Goal: Task Accomplishment & Management: Use online tool/utility

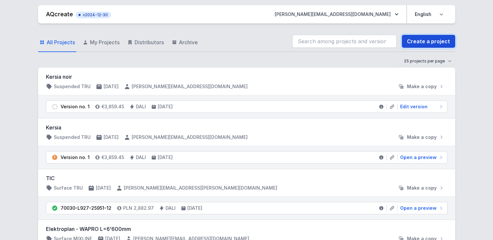
click at [430, 40] on link "Create a project" at bounding box center [428, 41] width 53 height 13
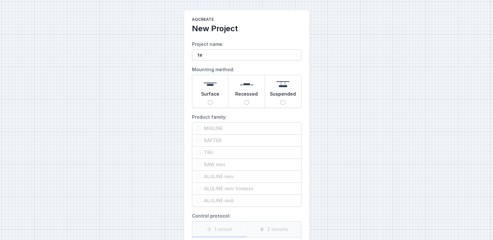
type input "test"
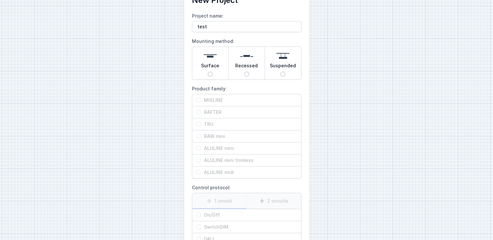
click at [212, 69] on span "Surface" at bounding box center [210, 67] width 18 height 9
click at [212, 72] on input "Surface" at bounding box center [209, 74] width 5 height 5
radio input "true"
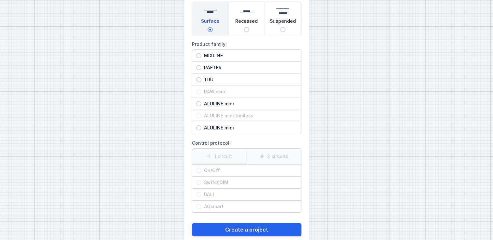
scroll to position [73, 0]
click at [202, 53] on span "MIXLINE" at bounding box center [249, 55] width 96 height 7
click at [201, 53] on input "MIXLINE" at bounding box center [198, 55] width 5 height 5
radio input "true"
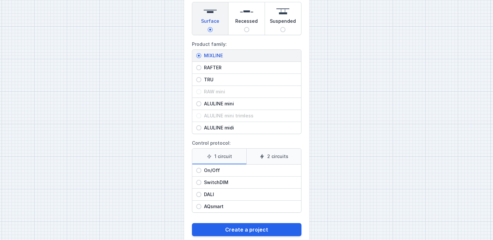
scroll to position [85, 0]
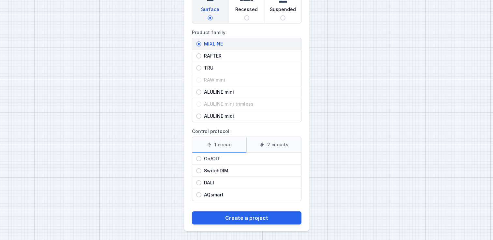
click at [206, 184] on span "DALI" at bounding box center [249, 183] width 96 height 7
click at [201, 184] on input "DALI" at bounding box center [198, 182] width 5 height 5
radio input "true"
click at [240, 225] on main "AQcreate New Project Project name: test Mounting method: Surface Recessed Suspe…" at bounding box center [246, 78] width 125 height 305
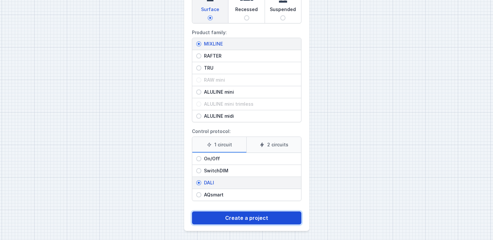
click at [242, 220] on button "Create a project" at bounding box center [246, 218] width 109 height 13
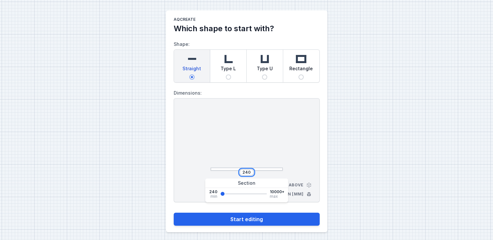
click at [248, 170] on input "240" at bounding box center [246, 172] width 10 height 5
type input "2400"
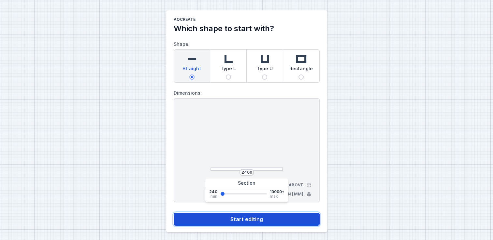
click at [264, 221] on button "Start editing" at bounding box center [247, 219] width 146 height 13
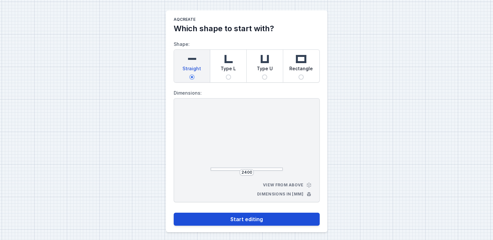
select select "4"
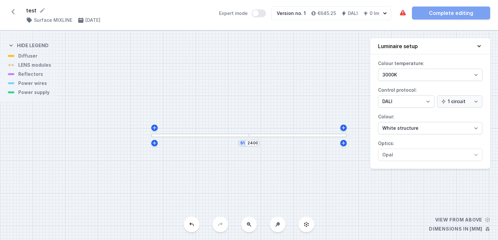
click at [227, 139] on div "S1 2400" at bounding box center [249, 136] width 498 height 210
click at [227, 135] on div at bounding box center [200, 136] width 98 height 4
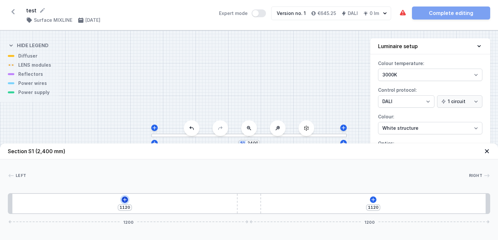
click at [124, 199] on icon at bounding box center [125, 200] width 4 height 4
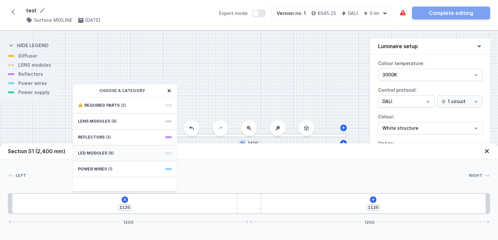
click at [104, 152] on span "LED modules" at bounding box center [92, 153] width 29 height 5
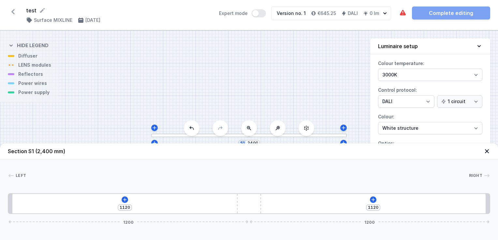
click at [233, 180] on div "Left Right" at bounding box center [249, 177] width 482 height 9
click at [126, 200] on icon at bounding box center [125, 200] width 4 height 4
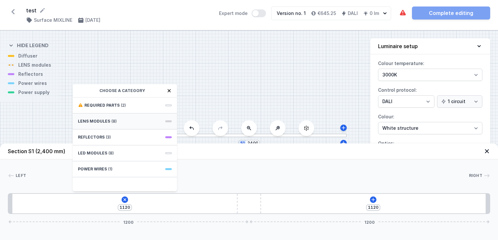
click at [118, 122] on div "LENS modules (8)" at bounding box center [125, 122] width 104 height 16
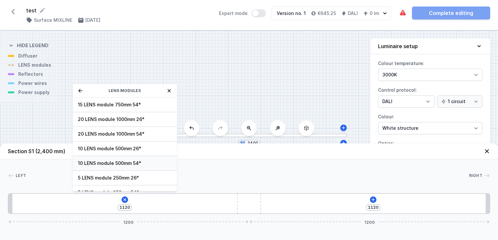
click at [114, 163] on span "10 LENS module 500mm 54°" at bounding box center [125, 163] width 94 height 7
type input "620"
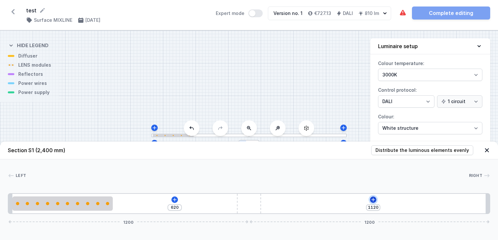
click at [371, 200] on icon at bounding box center [372, 199] width 5 height 5
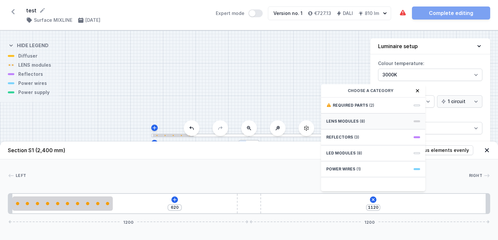
click at [361, 122] on span "(8)" at bounding box center [362, 121] width 5 height 5
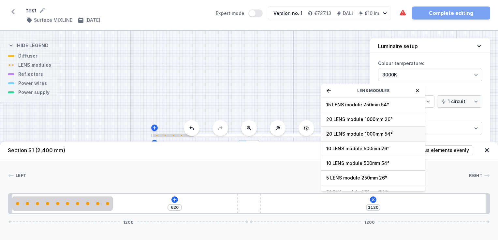
click at [359, 136] on span "20 LENS module 1000mm 54°" at bounding box center [373, 134] width 94 height 7
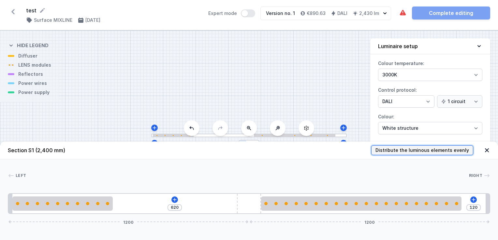
click at [451, 147] on span "Distribute the luminous elements evenly" at bounding box center [421, 150] width 93 height 7
type input "280"
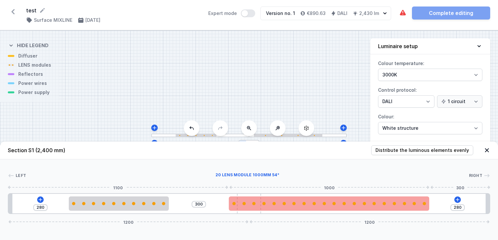
click at [298, 204] on div at bounding box center [329, 203] width 200 height 3
select select "2680"
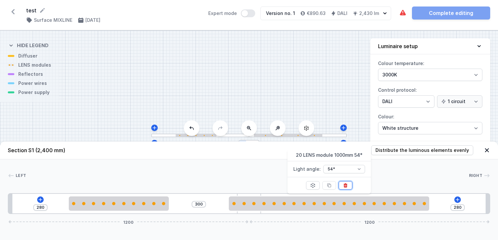
click at [344, 186] on icon at bounding box center [346, 186] width 4 height 4
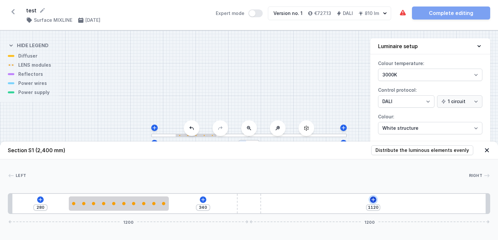
click at [374, 198] on icon at bounding box center [372, 199] width 5 height 5
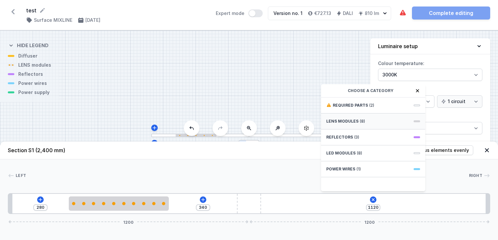
click at [376, 118] on div "LENS modules (8)" at bounding box center [373, 122] width 104 height 16
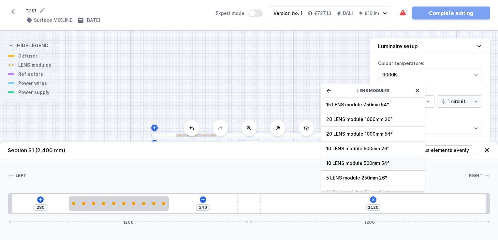
click at [364, 160] on span "10 LENS module 500mm 54°" at bounding box center [373, 163] width 94 height 7
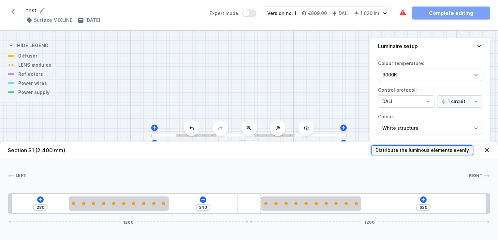
click at [431, 149] on span "Distribute the luminous elements evenly" at bounding box center [421, 150] width 93 height 7
type input "446"
type input "447"
type input "173"
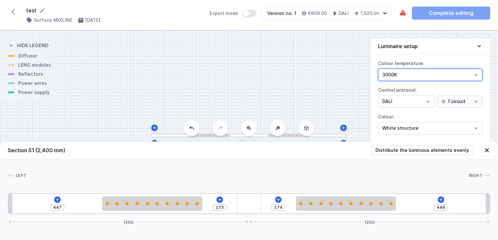
click at [439, 73] on select "3000K 4000K 2700K" at bounding box center [430, 75] width 104 height 12
click at [378, 69] on select "3000K 4000K 2700K" at bounding box center [430, 75] width 104 height 12
click at [57, 200] on icon at bounding box center [57, 200] width 4 height 4
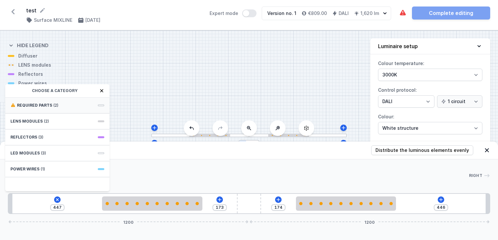
click at [46, 106] on span "Required parts" at bounding box center [34, 105] width 35 height 5
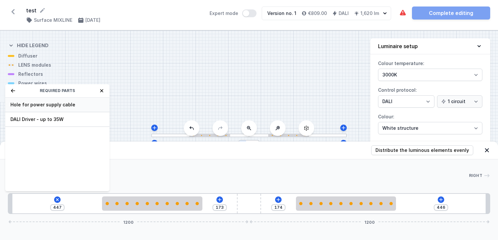
click at [43, 105] on span "Hole for power supply cable" at bounding box center [57, 105] width 94 height 7
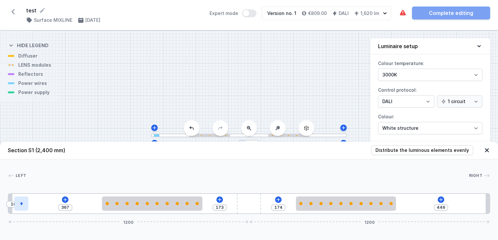
type input "295"
type input "82"
type input "293"
type input "84"
type input "292"
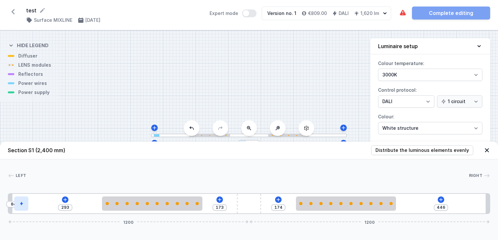
type input "85"
type input "289"
type input "88"
type input "285"
type input "92"
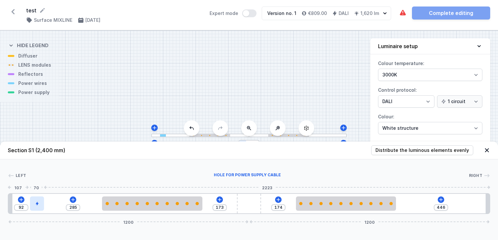
type input "274"
type input "103"
type input "271"
type input "106"
type input "263"
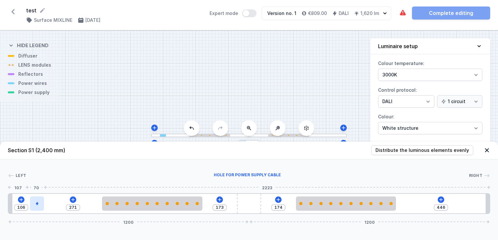
type input "114"
type input "258"
type input "119"
type input "255"
type input "122"
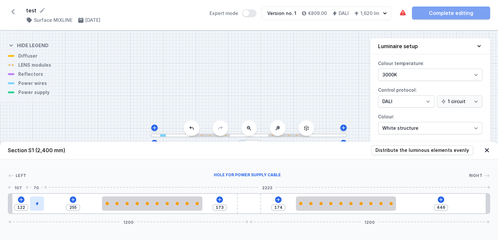
type input "250"
type input "127"
type input "241"
type input "136"
type input "234"
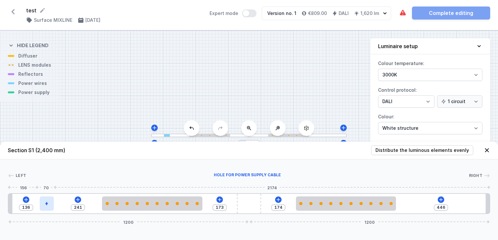
type input "143"
type input "231"
type input "146"
type input "223"
type input "154"
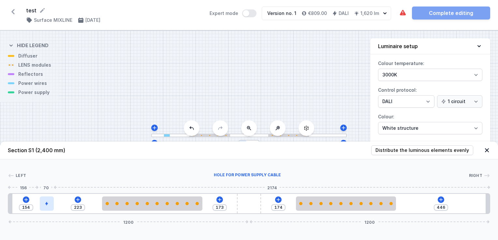
type input "214"
type input "163"
type input "201"
type input "176"
type input "188"
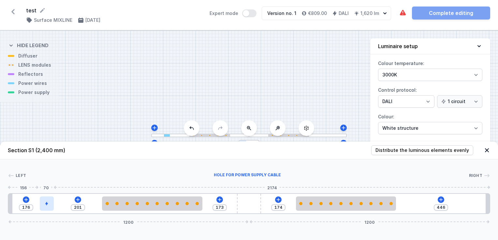
type input "189"
type input "177"
type input "200"
type input "171"
type input "206"
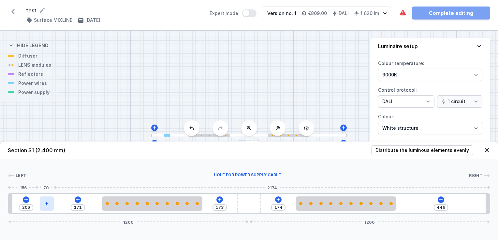
type input "163"
type input "214"
type input "156"
type input "221"
type input "155"
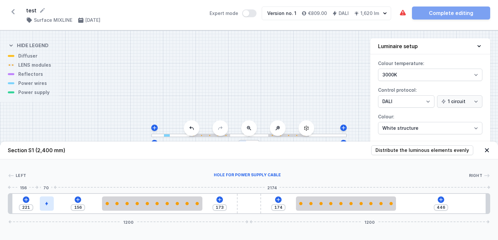
type input "222"
type input "150"
type input "227"
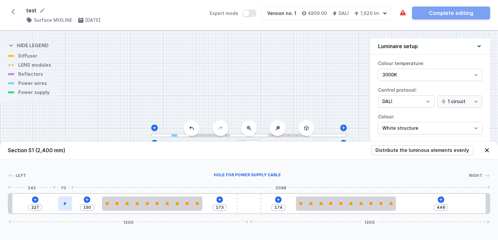
type input "145"
type input "232"
type input "143"
type input "234"
type input "139"
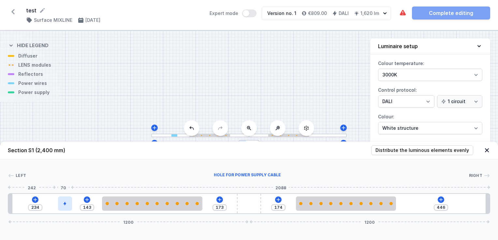
type input "238"
type input "132"
type input "245"
type input "129"
type input "248"
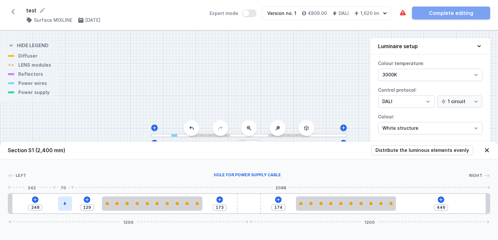
type input "124"
type input "253"
type input "123"
type input "254"
type input "120"
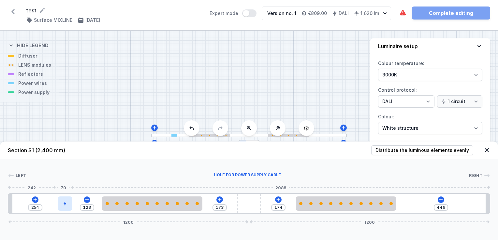
type input "257"
type input "118"
type input "259"
type input "116"
type input "261"
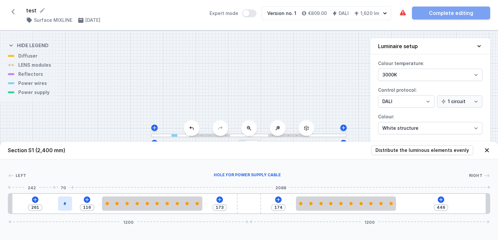
type input "115"
type input "262"
type input "113"
type input "264"
type input "121"
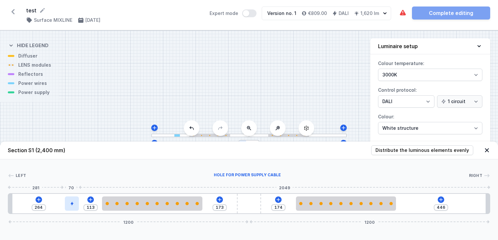
type input "256"
type input "135"
type input "242"
type input "151"
type input "226"
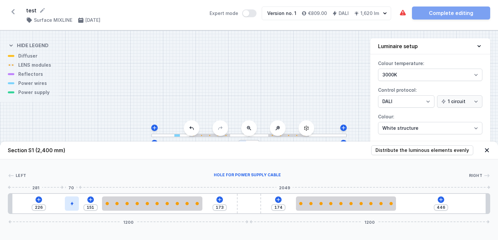
type input "163"
type input "214"
type input "171"
type input "206"
type input "190"
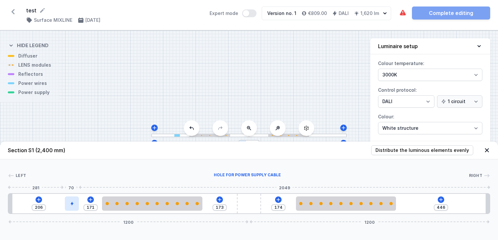
type input "187"
type input "199"
type input "178"
type input "209"
type input "168"
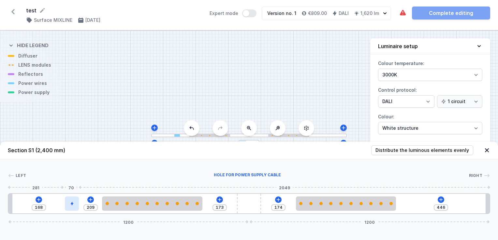
type input "218"
type input "159"
type input "226"
type input "151"
type input "236"
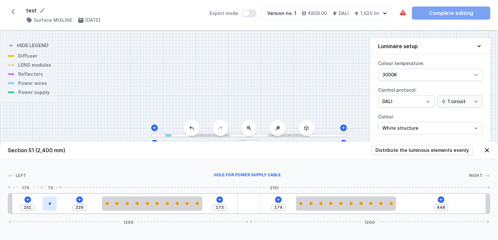
type input "141"
type input "241"
type input "136"
type input "246"
type input "131"
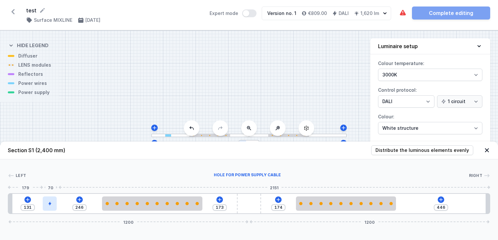
type input "252"
type input "125"
type input "257"
type input "120"
type input "263"
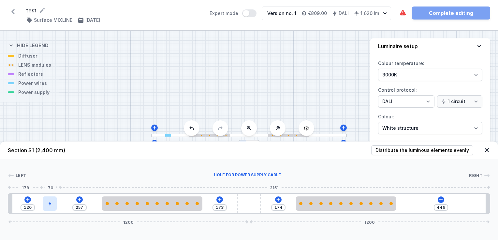
type input "114"
type input "265"
type input "112"
type input "266"
type input "111"
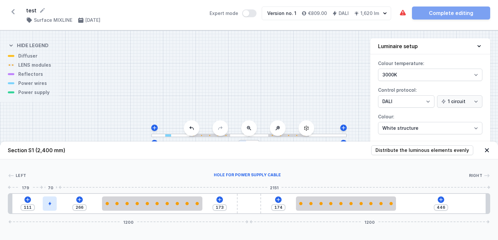
type input "269"
type input "108"
type input "271"
type input "106"
type input "273"
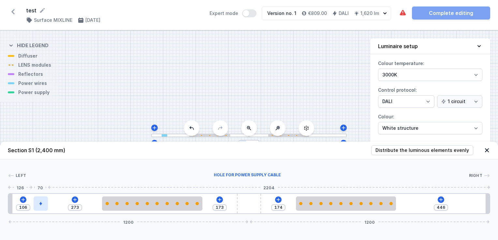
type input "104"
type input "271"
type input "106"
type input "269"
type input "108"
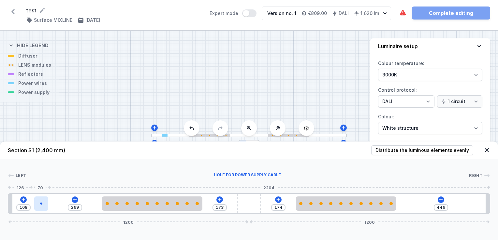
type input "268"
type input "109"
type input "266"
type input "111"
type input "265"
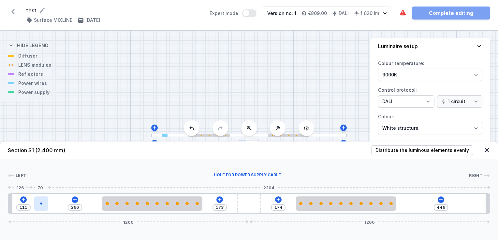
type input "112"
type input "258"
type input "119"
type input "255"
type input "122"
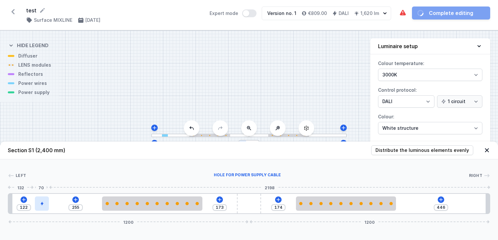
type input "250"
type input "127"
type input "249"
type input "128"
type input "239"
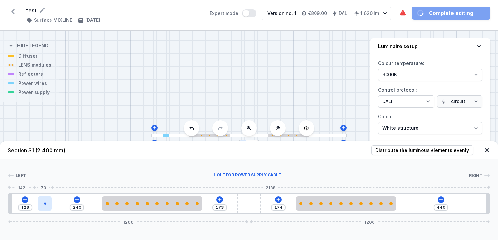
type input "138"
type input "238"
type input "139"
type input "236"
type input "141"
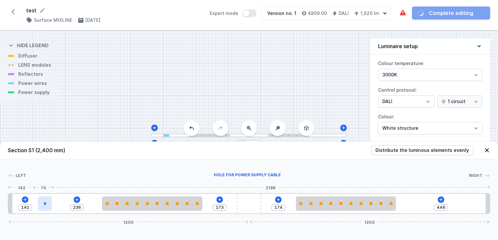
type input "234"
type input "143"
type input "233"
type input "144"
drag, startPoint x: 25, startPoint y: 203, endPoint x: 48, endPoint y: 210, distance: 24.6
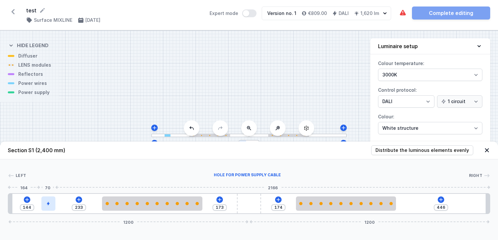
click at [48, 210] on div at bounding box center [48, 204] width 14 height 14
type input "216"
type input "161"
type input "189"
type input "188"
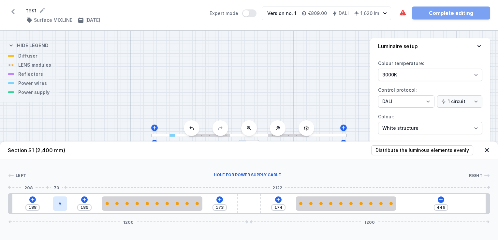
type input "148"
type input "229"
type input "133"
type input "244"
type input "85"
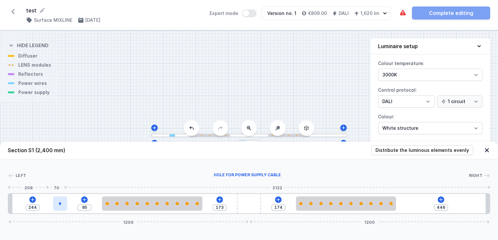
type input "292"
type input "73"
type input "304"
type input "55"
type input "322"
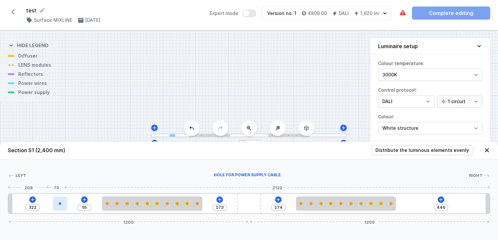
type input "49"
type input "328"
type input "45"
type input "332"
type input "44"
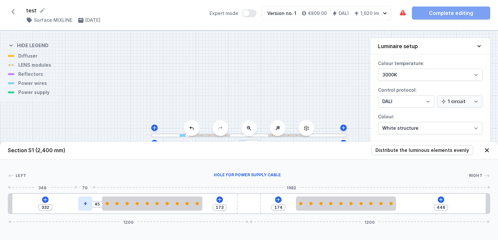
type input "333"
type input "42"
type input "335"
type input "41"
type input "336"
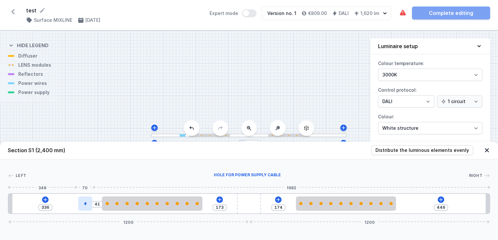
type input "39"
type input "338"
type input "37"
type input "340"
type input "69"
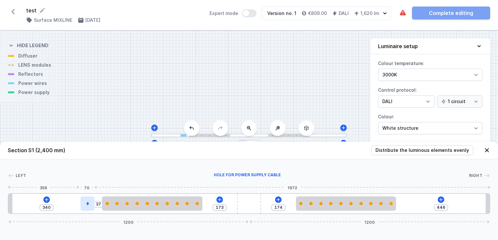
type input "308"
type input "89"
type input "288"
type input "106"
type input "271"
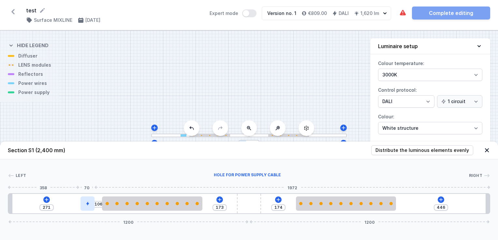
type input "122"
type input "255"
type input "146"
type input "231"
type input "163"
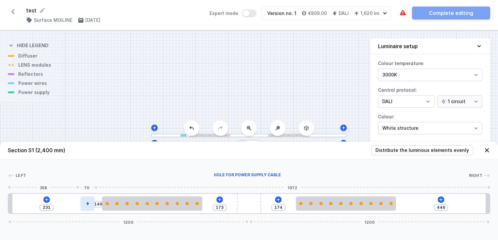
type input "214"
type input "175"
type input "202"
type input "200"
type input "177"
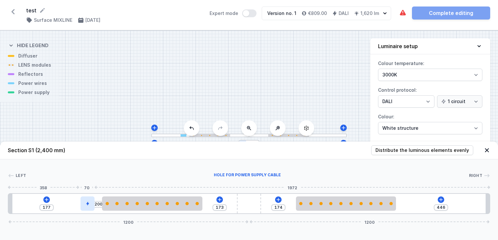
type input "205"
type input "172"
click at [51, 209] on div at bounding box center [54, 204] width 14 height 14
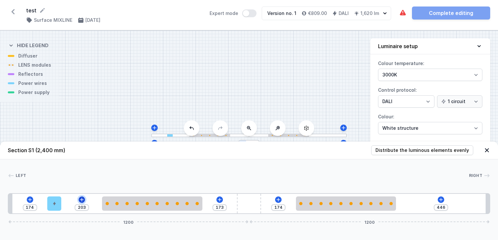
click at [80, 201] on icon at bounding box center [81, 199] width 5 height 5
click at [403, 14] on icon at bounding box center [403, 13] width 6 height 6
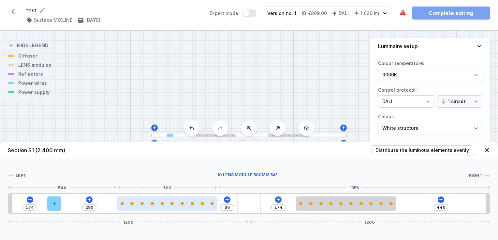
drag, startPoint x: 180, startPoint y: 206, endPoint x: 193, endPoint y: 206, distance: 13.4
click at [193, 206] on div at bounding box center [167, 204] width 100 height 14
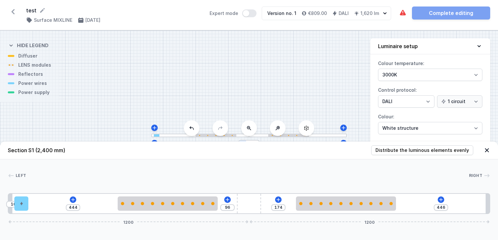
drag, startPoint x: 59, startPoint y: 201, endPoint x: 35, endPoint y: 202, distance: 23.5
click at [35, 202] on div "10 444 96 174 446 1200 1200" at bounding box center [249, 203] width 482 height 21
click at [71, 198] on icon at bounding box center [72, 199] width 5 height 5
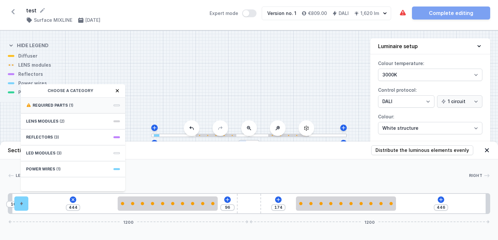
click at [43, 108] on div "Required parts (1)" at bounding box center [73, 106] width 104 height 16
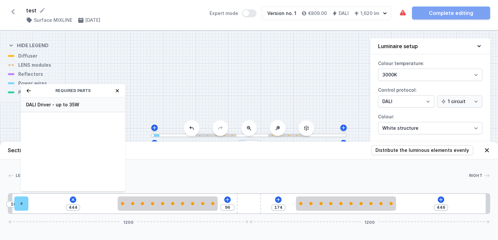
click at [64, 102] on span "DALI Driver - up to 35W" at bounding box center [73, 105] width 94 height 7
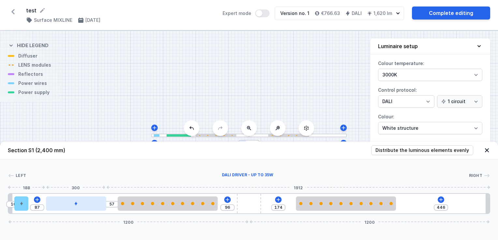
drag, startPoint x: 73, startPoint y: 207, endPoint x: 87, endPoint y: 204, distance: 14.4
click at [87, 204] on div at bounding box center [76, 204] width 60 height 14
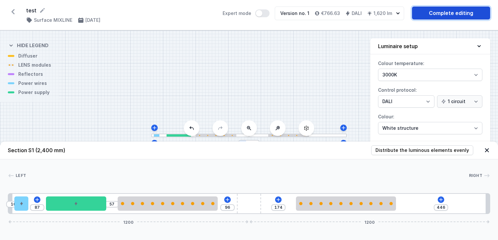
click at [457, 10] on link "Complete editing" at bounding box center [451, 13] width 78 height 13
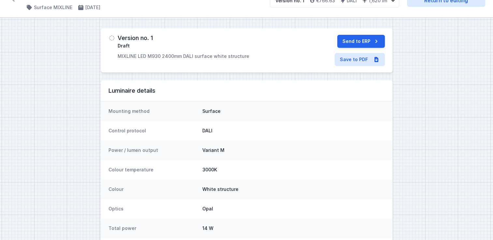
scroll to position [12, 0]
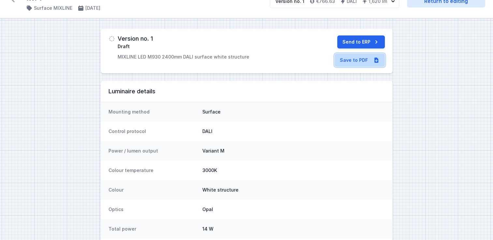
click at [363, 62] on link "Save to PDF" at bounding box center [359, 60] width 50 height 13
